Goal: Task Accomplishment & Management: Manage account settings

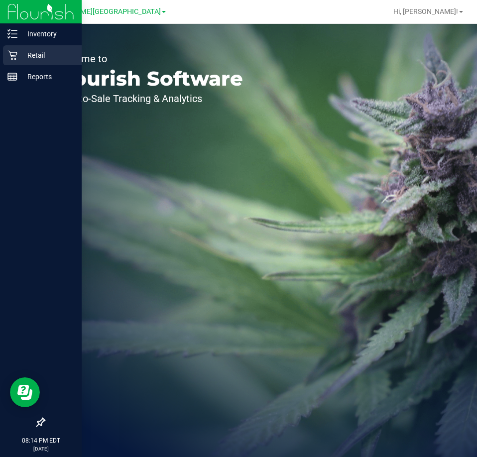
click at [39, 61] on p "Retail" at bounding box center [47, 55] width 60 height 12
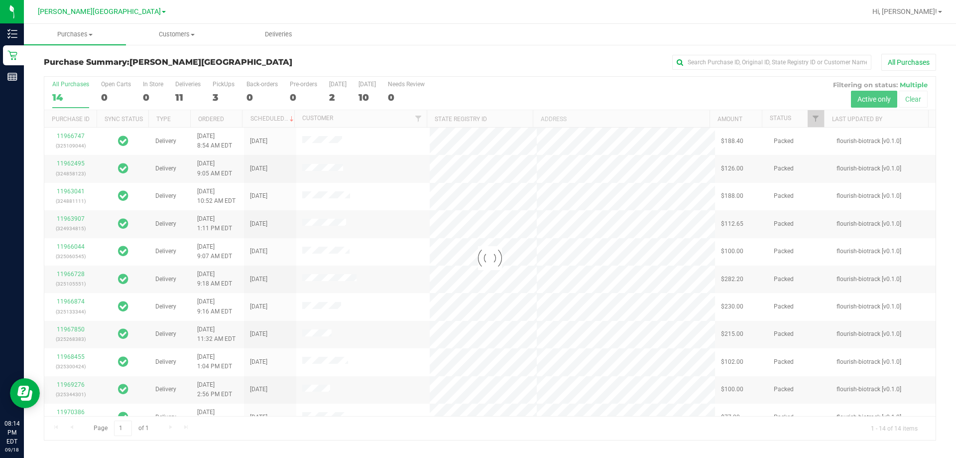
click at [183, 97] on div at bounding box center [490, 258] width 892 height 363
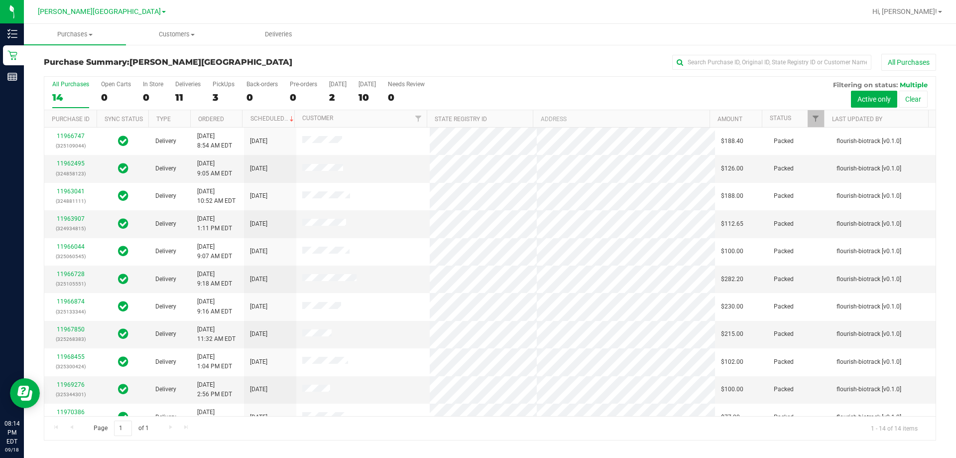
click at [183, 97] on div "11" at bounding box center [187, 97] width 25 height 11
click at [0, 0] on input "Deliveries 11" at bounding box center [0, 0] width 0 height 0
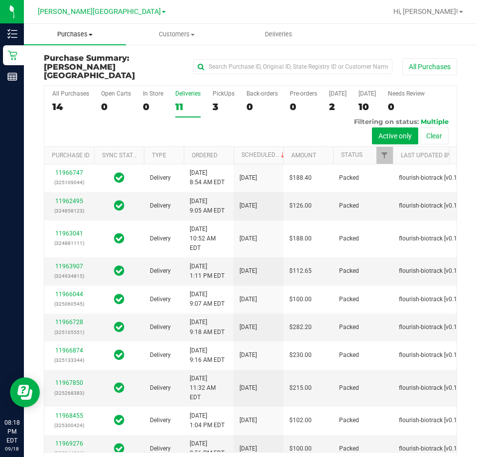
click at [92, 33] on span "Purchases" at bounding box center [75, 34] width 102 height 9
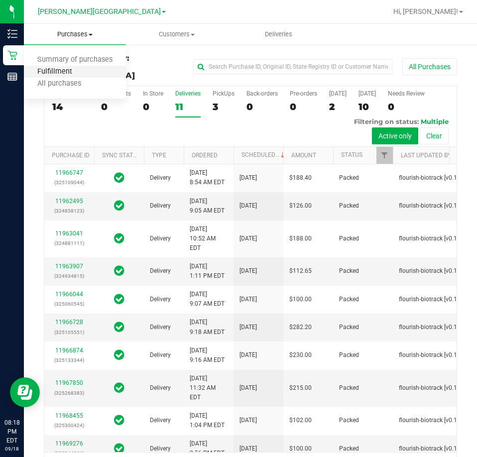
click at [78, 71] on span "Fulfillment" at bounding box center [55, 72] width 62 height 8
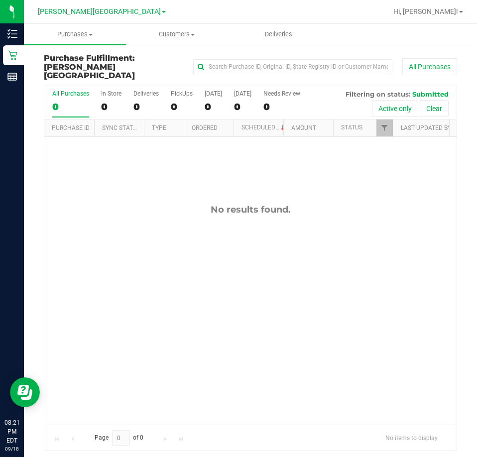
drag, startPoint x: 278, startPoint y: 344, endPoint x: 467, endPoint y: 316, distance: 190.2
click at [293, 341] on div "No results found." at bounding box center [250, 314] width 412 height 355
